Goal: Find contact information: Find contact information

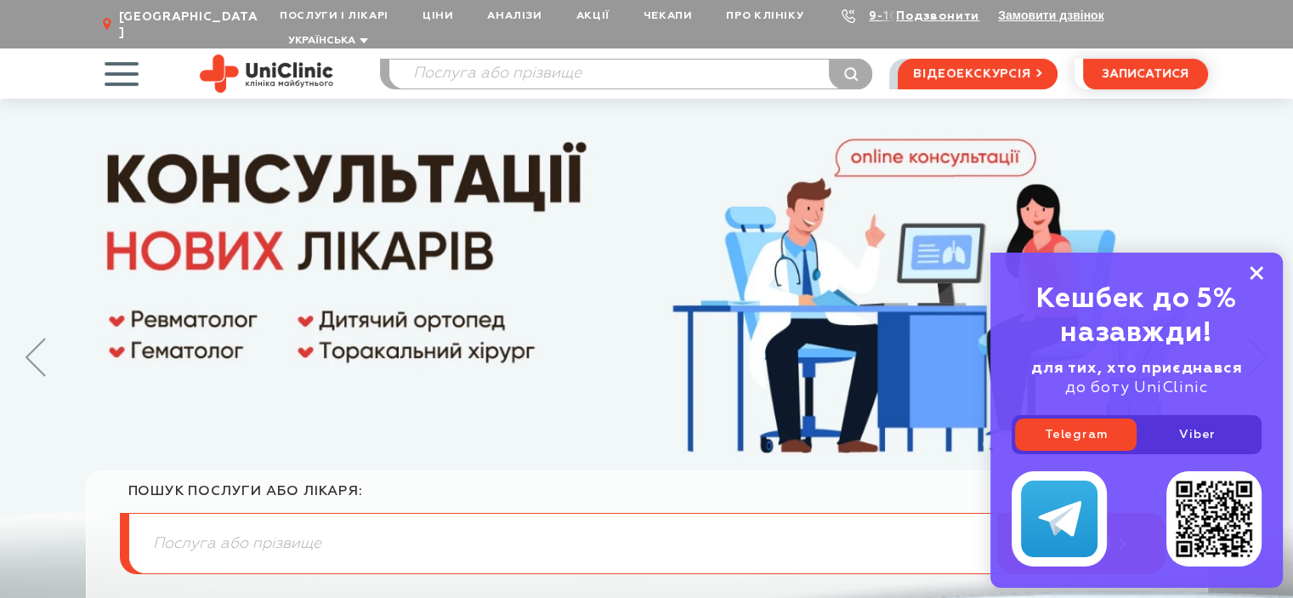
click at [1263, 270] on icon at bounding box center [1257, 273] width 14 height 14
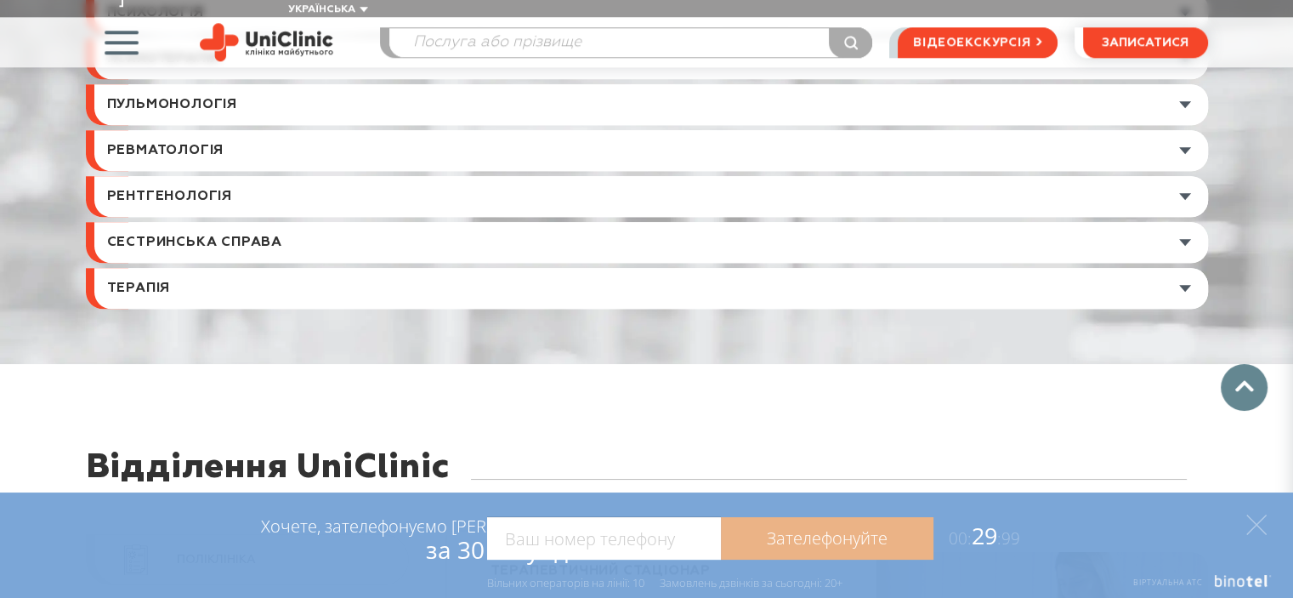
scroll to position [7822, 0]
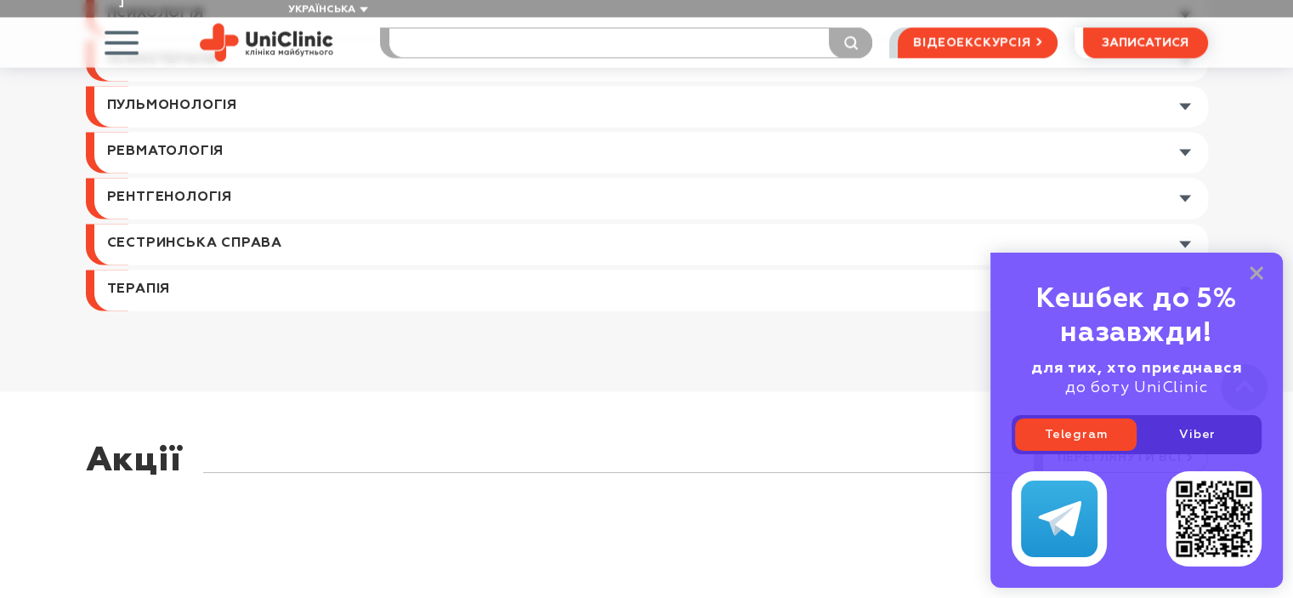
scroll to position [2466, 0]
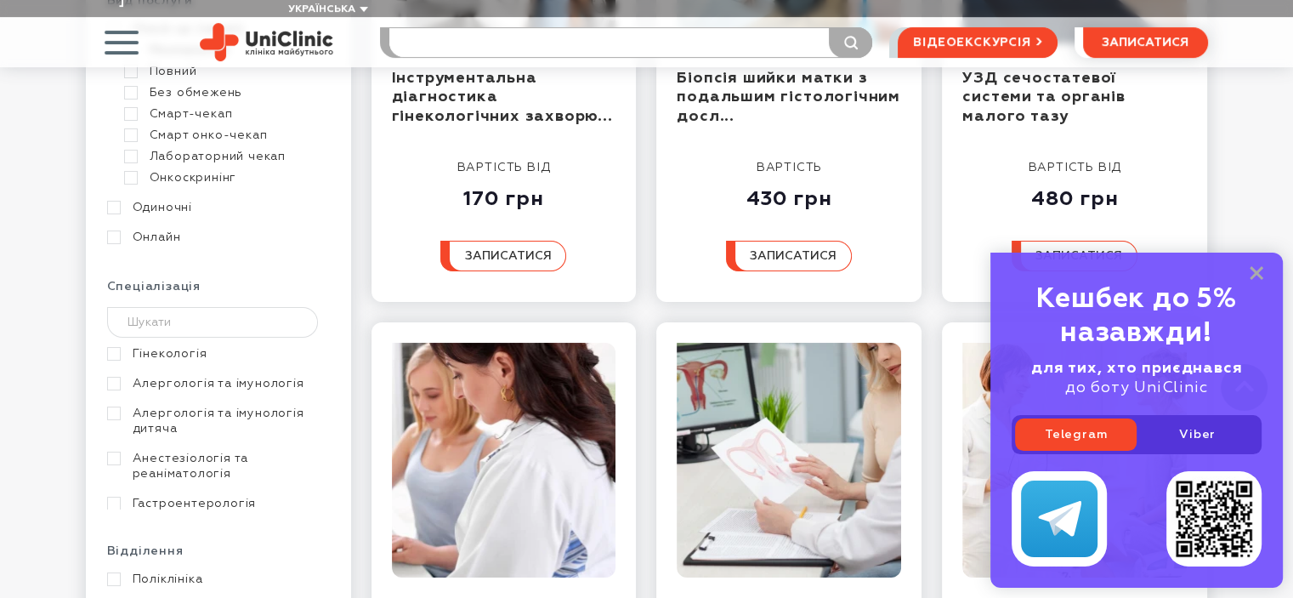
scroll to position [595, 0]
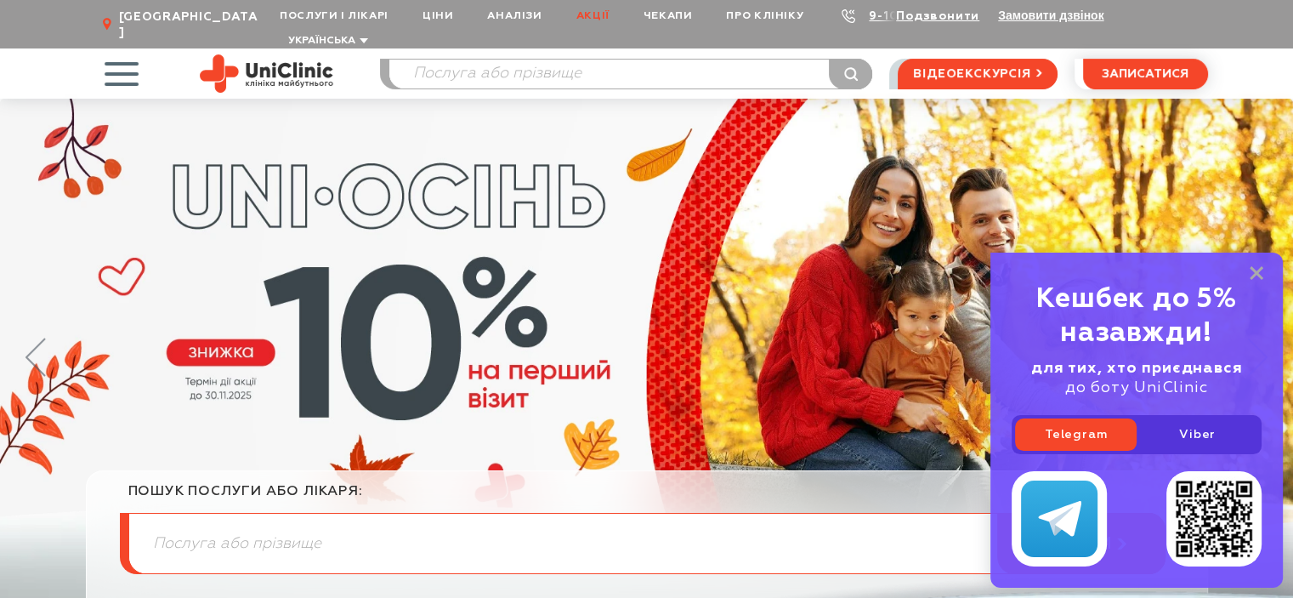
click at [593, 15] on link "Акції" at bounding box center [592, 15] width 67 height 31
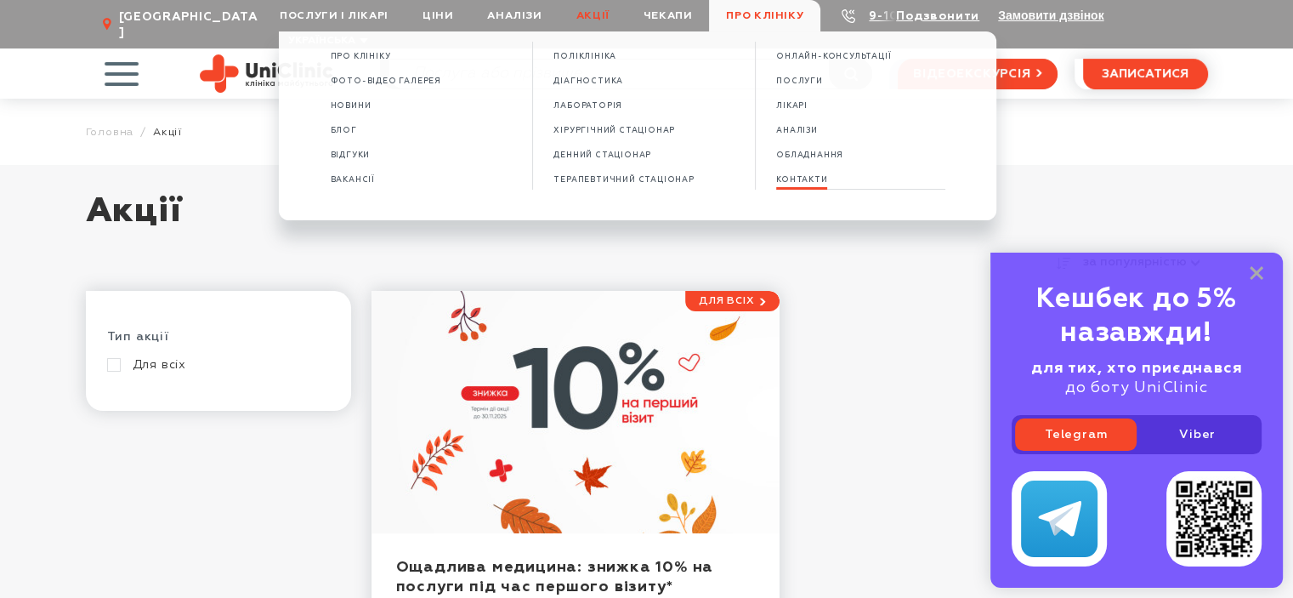
click at [802, 181] on span "КОНТАКТИ" at bounding box center [801, 179] width 51 height 9
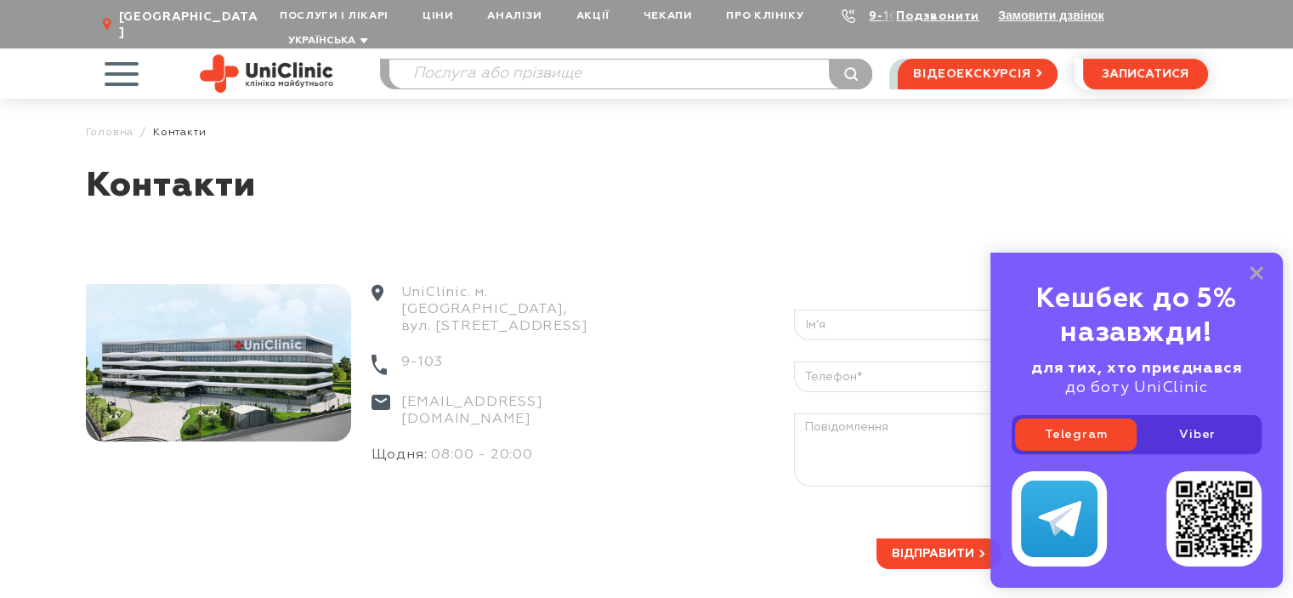
drag, startPoint x: 470, startPoint y: 272, endPoint x: 537, endPoint y: 298, distance: 72.2
click at [537, 298] on div "UniClinic. м. [GEOGRAPHIC_DATA], вул. [STREET_ADDRESS]" at bounding box center [498, 319] width 253 height 70
copy div "м. [GEOGRAPHIC_DATA], вул. [STREET_ADDRESS]"
